Goal: Navigation & Orientation: Find specific page/section

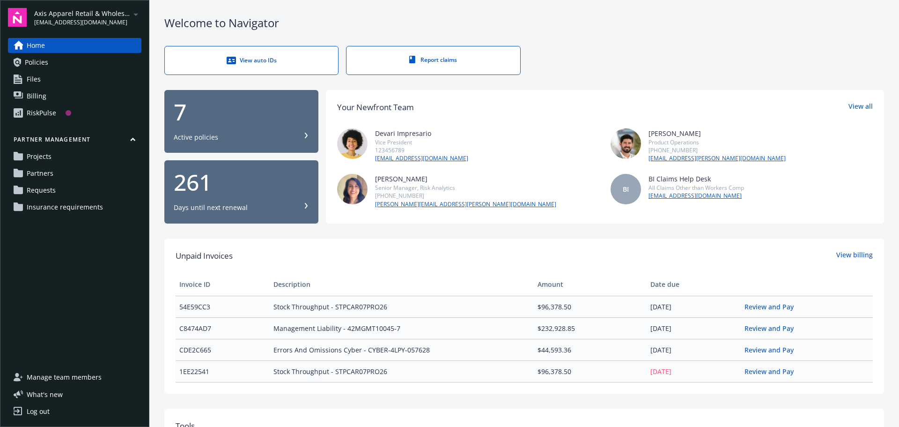
click at [102, 58] on link "Policies" at bounding box center [74, 62] width 133 height 15
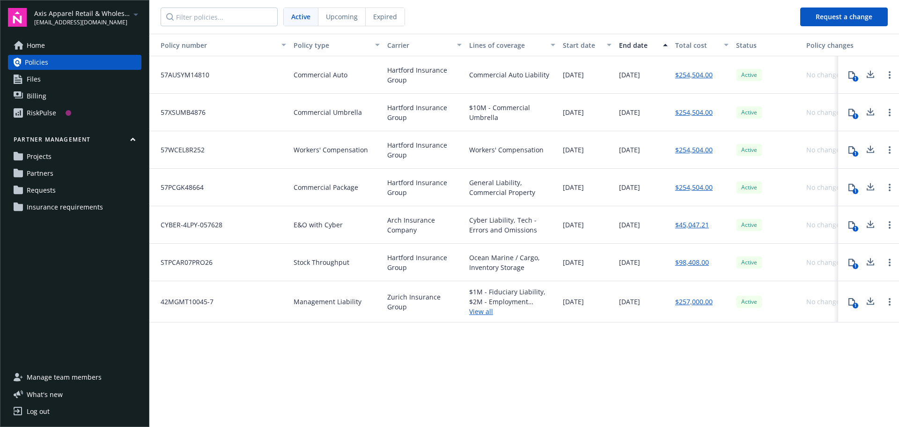
click at [87, 82] on link "Files" at bounding box center [74, 79] width 133 height 15
